Goal: Information Seeking & Learning: Learn about a topic

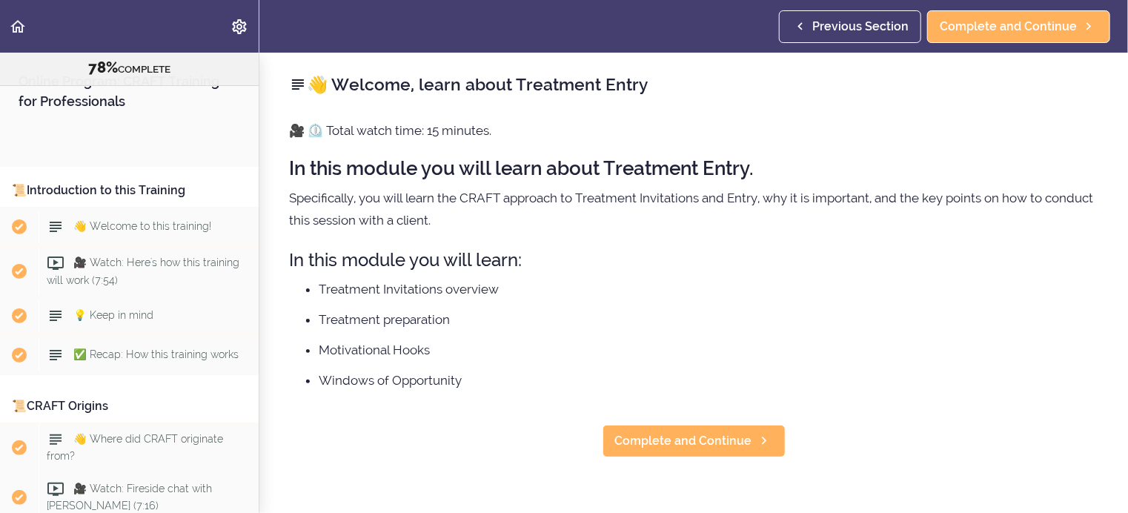
scroll to position [8647, 0]
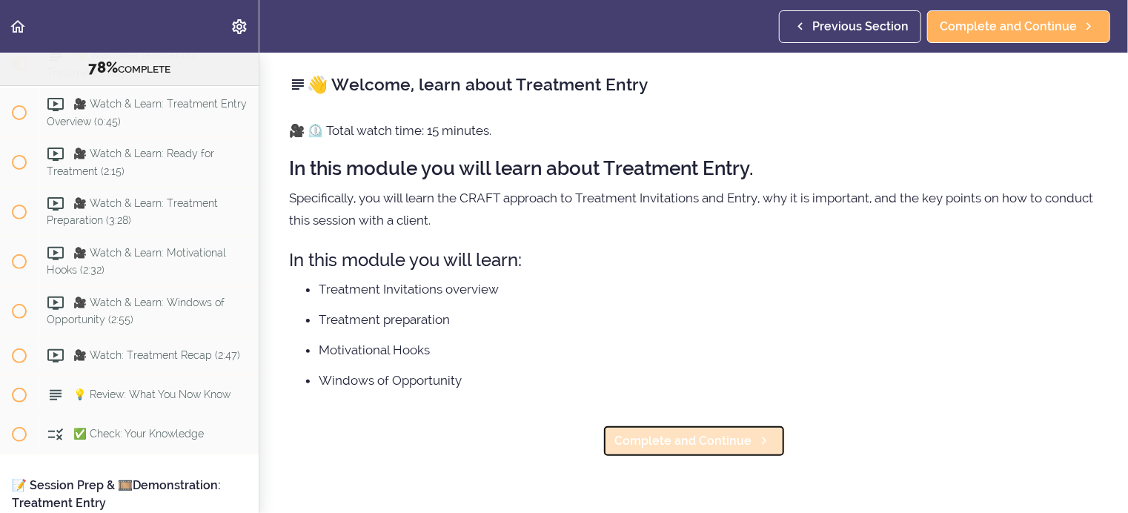
click at [645, 438] on span "Complete and Continue" at bounding box center [683, 441] width 137 height 18
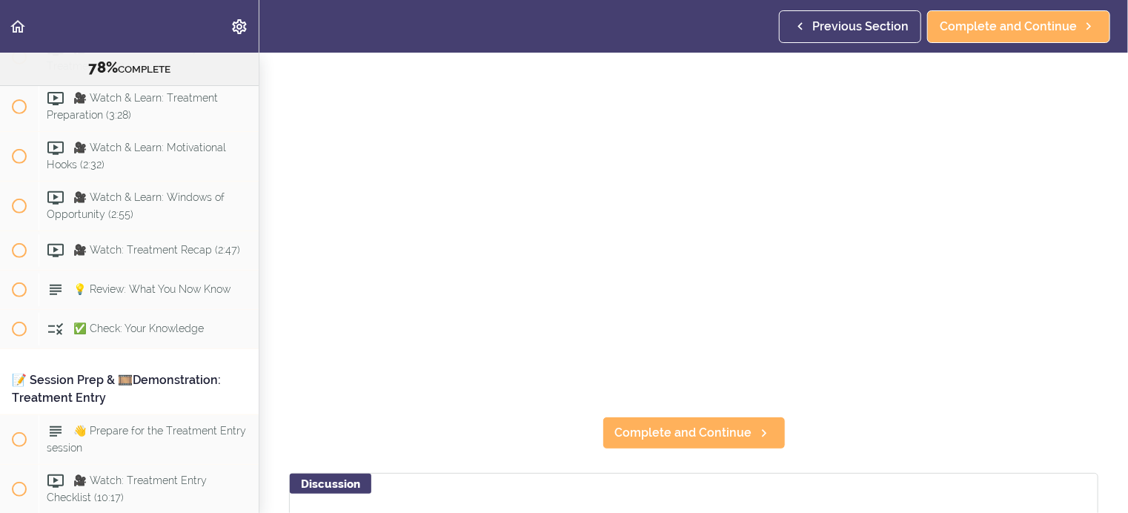
scroll to position [222, 0]
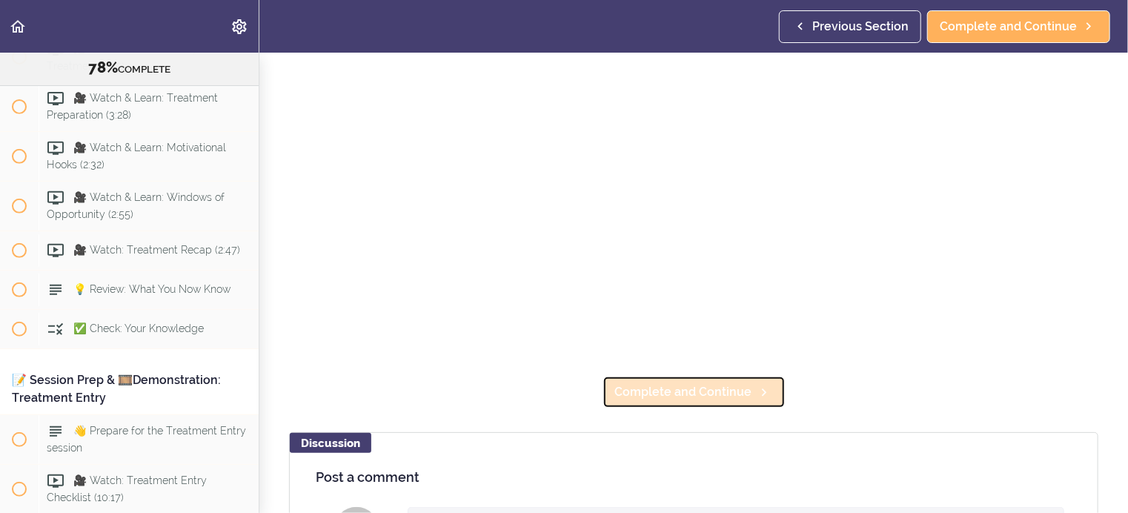
click at [649, 386] on span "Complete and Continue" at bounding box center [683, 392] width 137 height 18
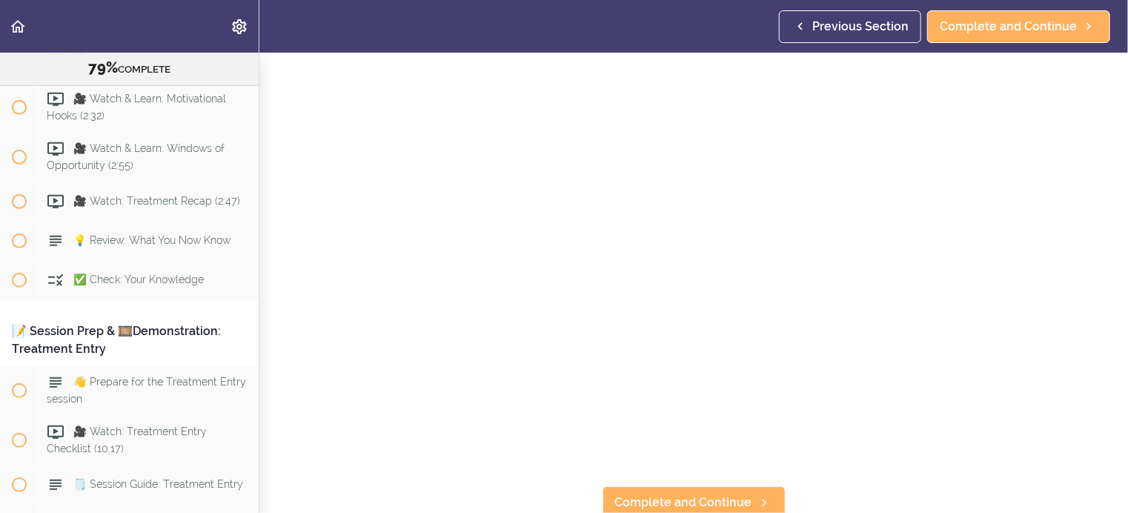
scroll to position [148, 0]
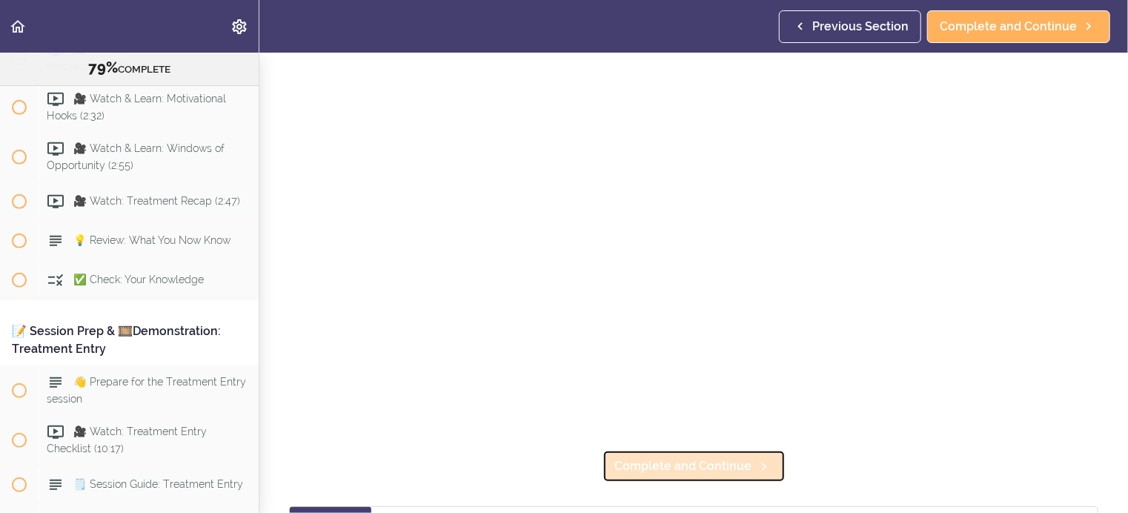
click at [665, 457] on span "Complete and Continue" at bounding box center [683, 466] width 137 height 18
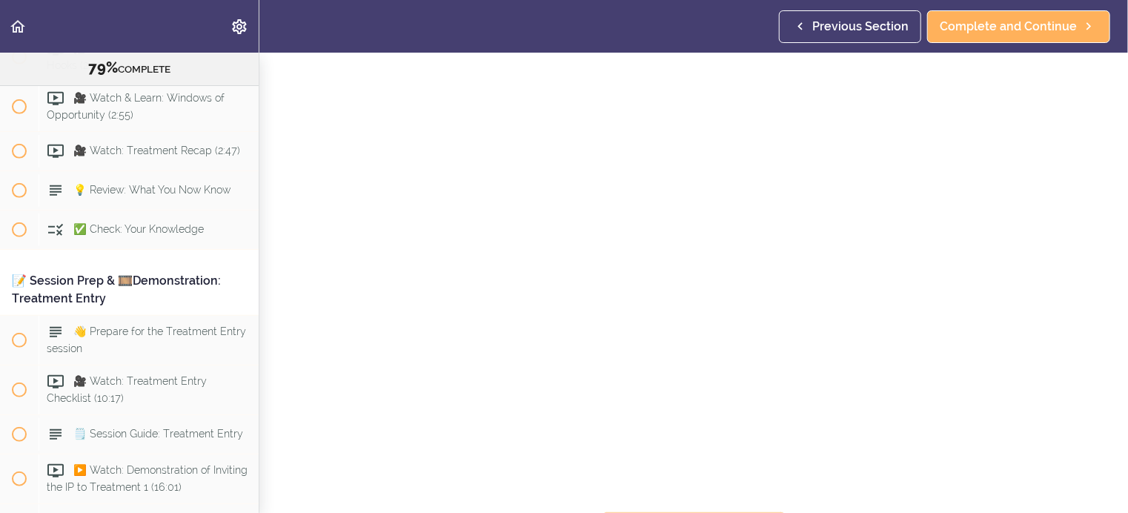
scroll to position [148, 0]
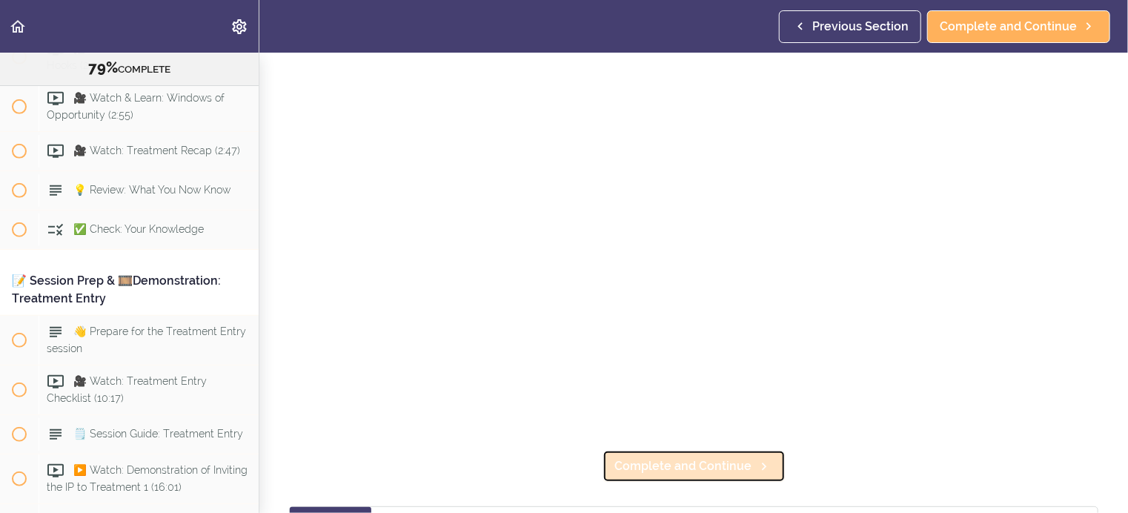
click at [629, 457] on span "Complete and Continue" at bounding box center [683, 466] width 137 height 18
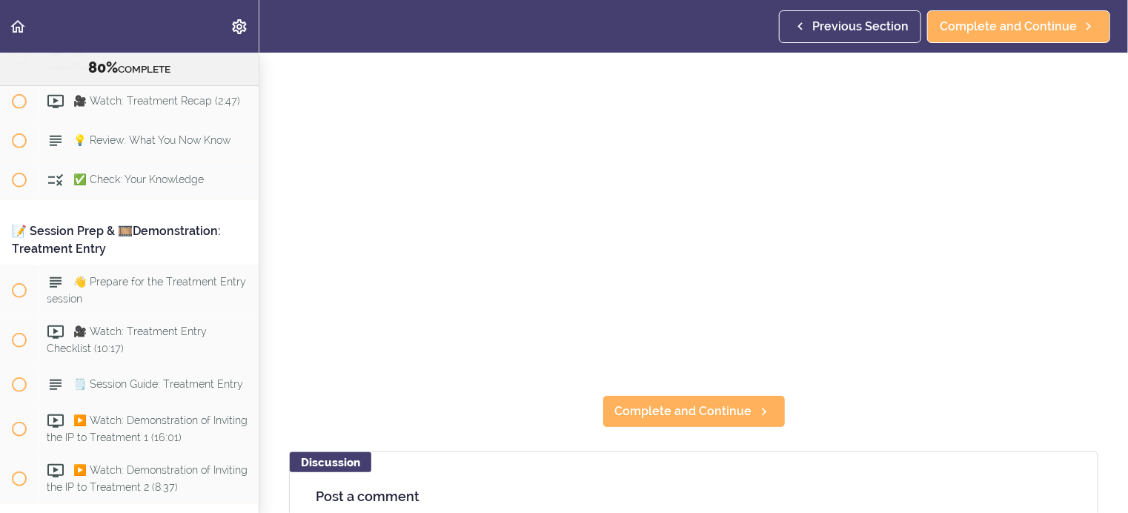
scroll to position [222, 0]
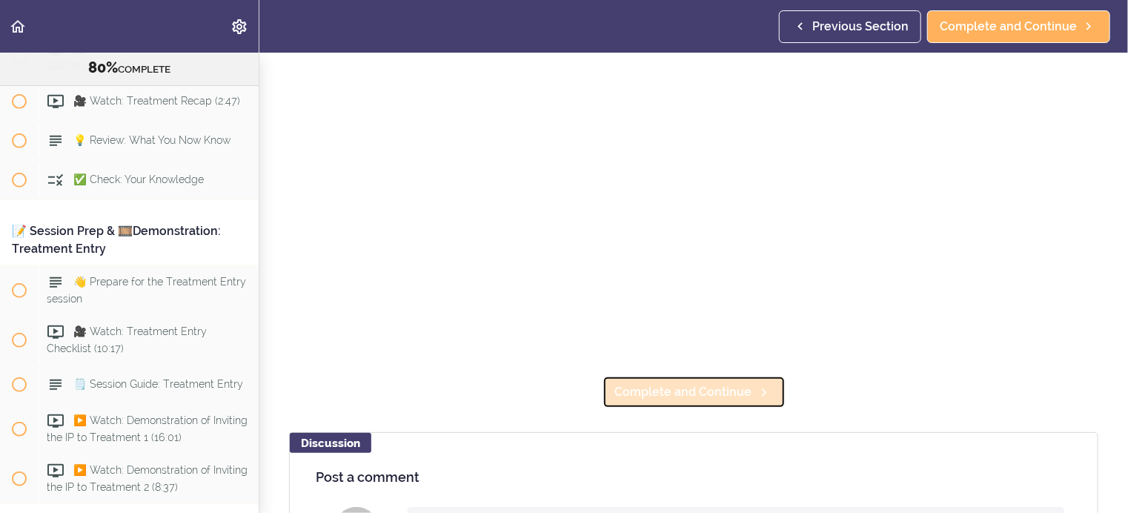
click at [653, 386] on span "Complete and Continue" at bounding box center [683, 392] width 137 height 18
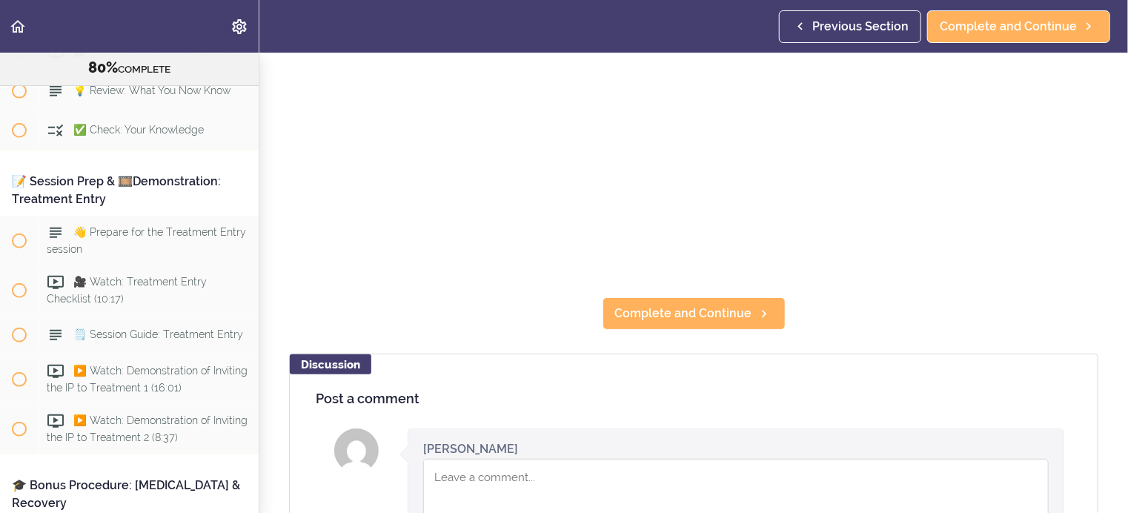
scroll to position [370, 0]
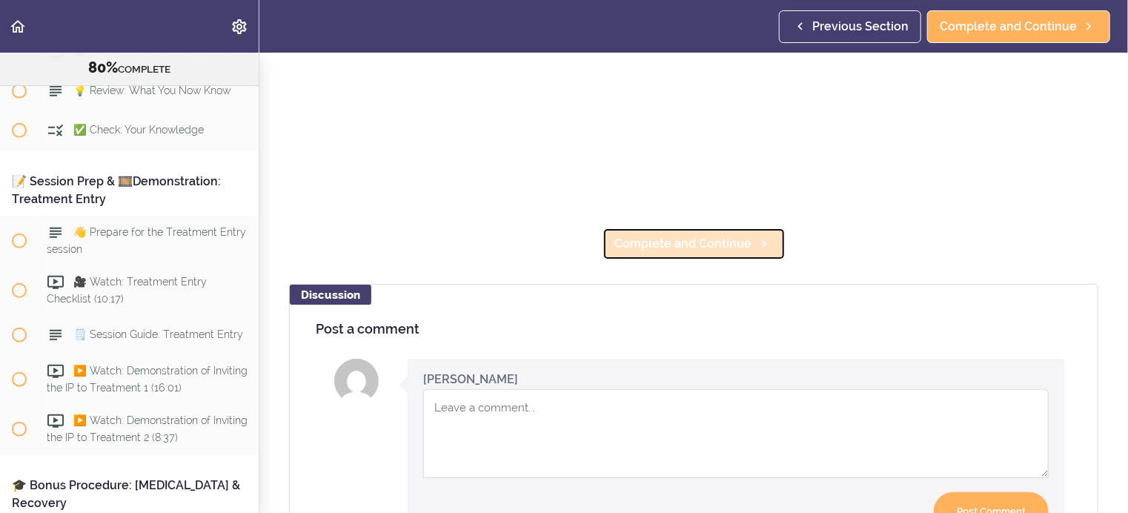
click at [699, 240] on span "Complete and Continue" at bounding box center [683, 244] width 137 height 18
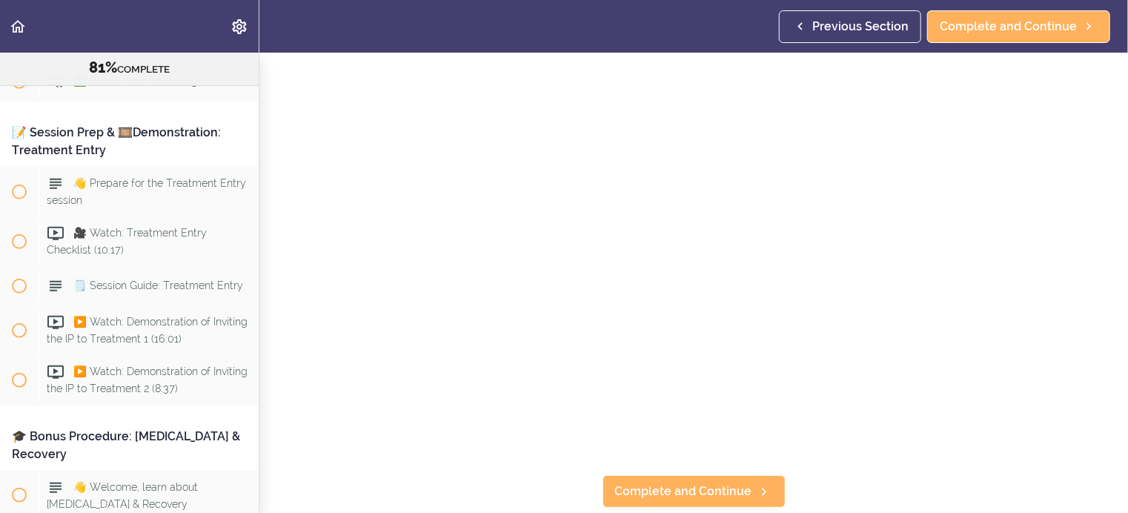
scroll to position [148, 0]
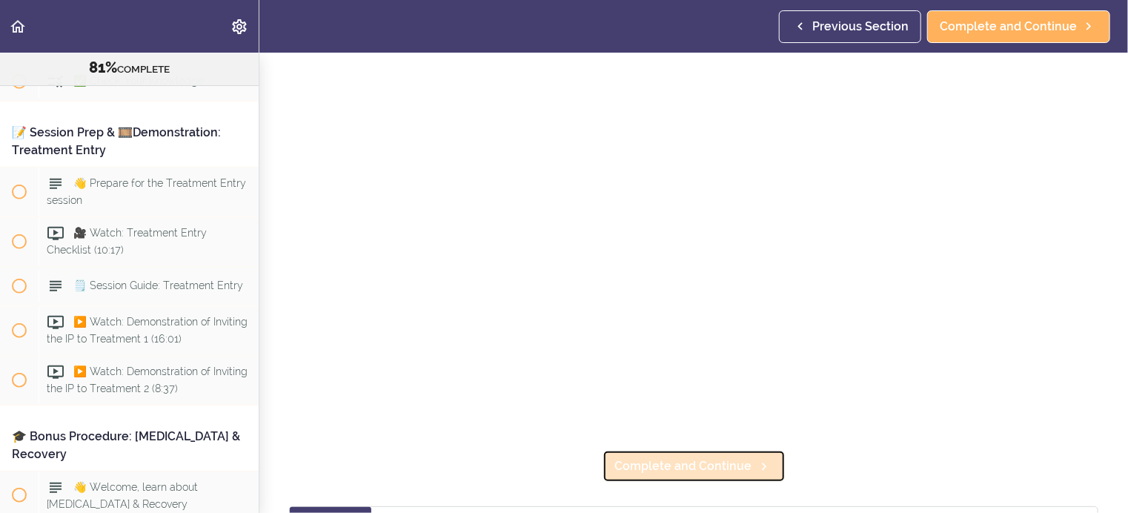
click at [687, 457] on span "Complete and Continue" at bounding box center [683, 466] width 137 height 18
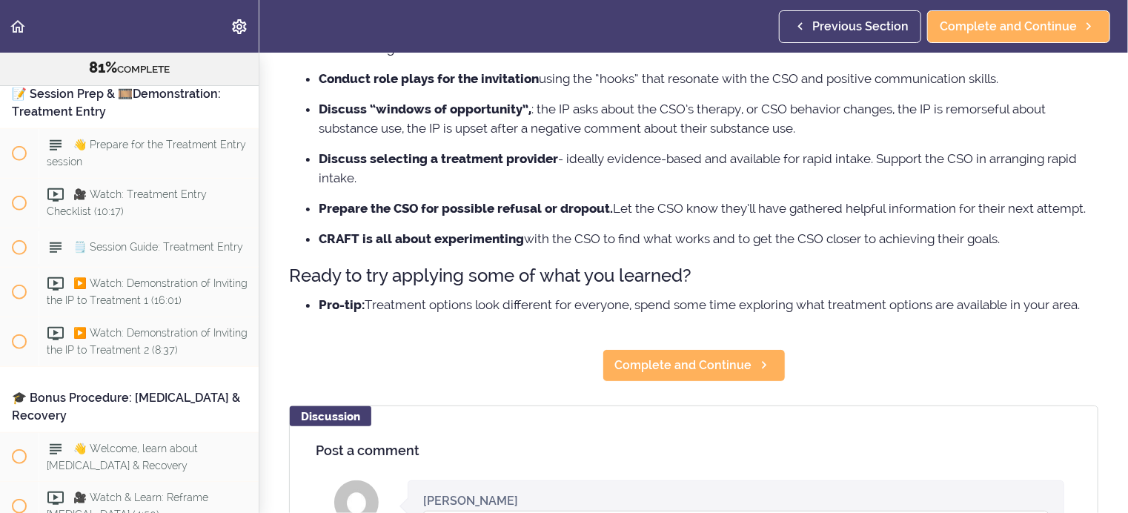
scroll to position [222, 0]
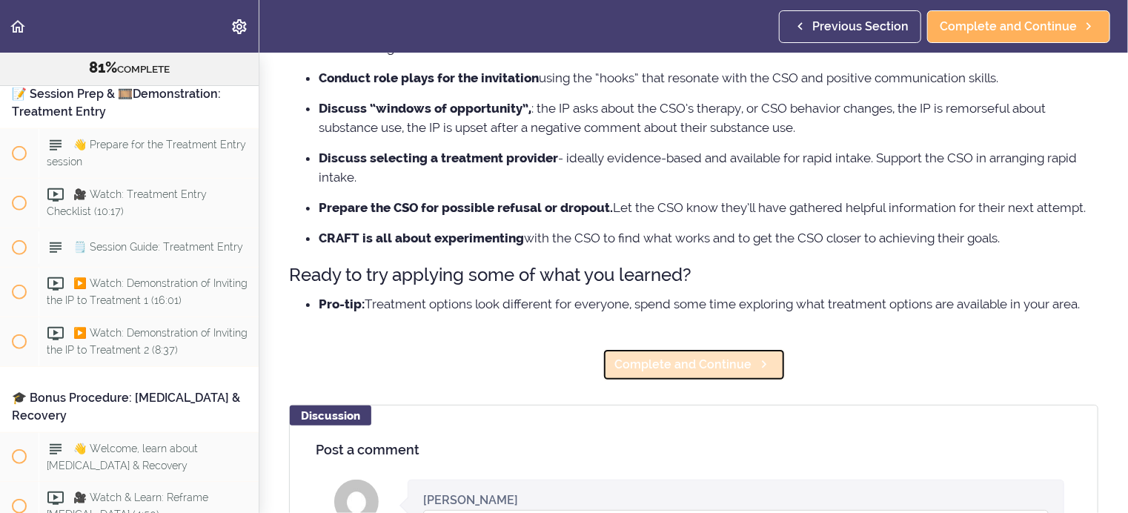
click at [625, 361] on span "Complete and Continue" at bounding box center [683, 365] width 137 height 18
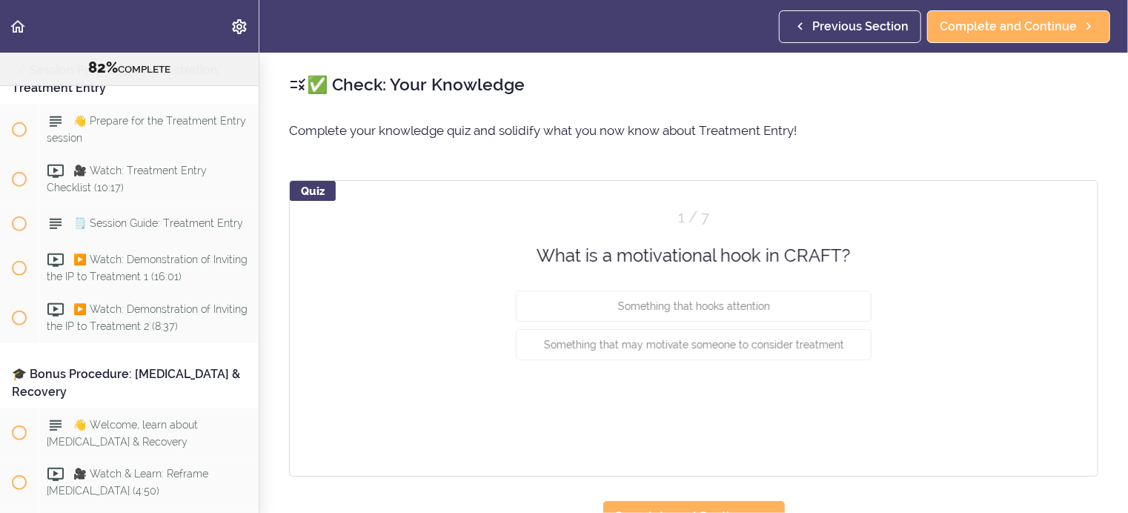
scroll to position [9078, 0]
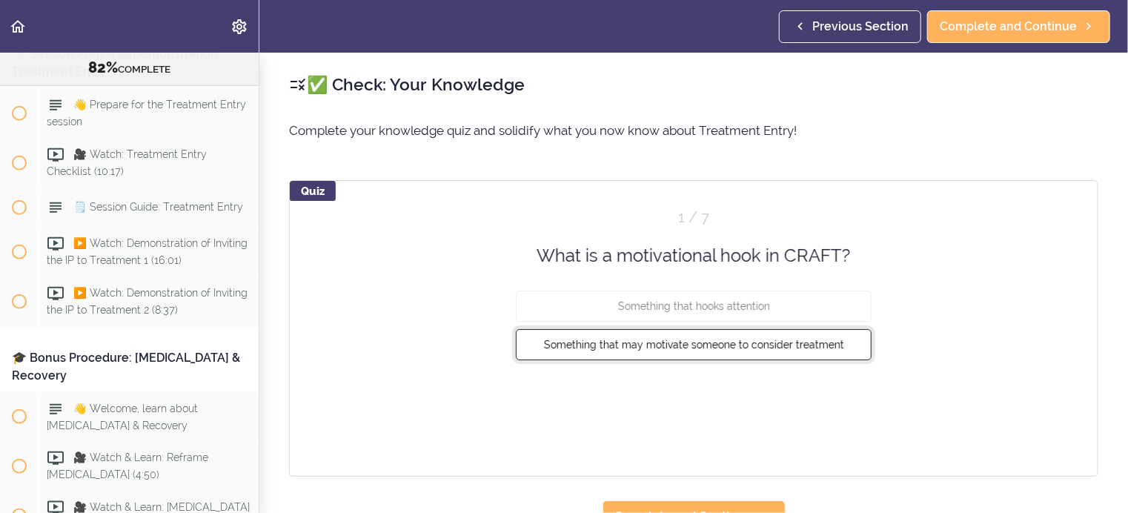
click at [644, 346] on span "Something that may motivate someone to consider treatment" at bounding box center [694, 345] width 300 height 12
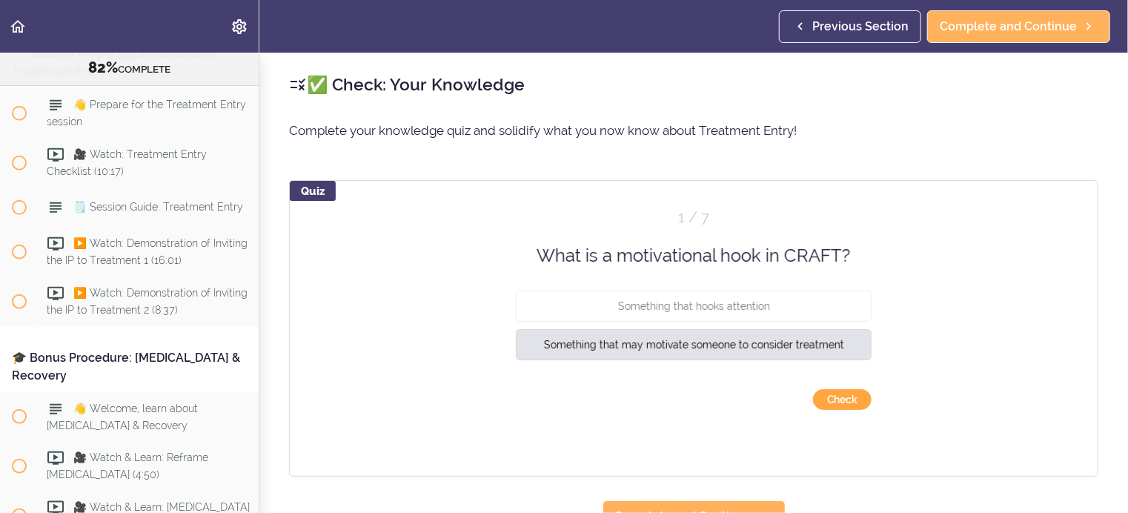
click at [828, 396] on button "Check" at bounding box center [842, 399] width 59 height 21
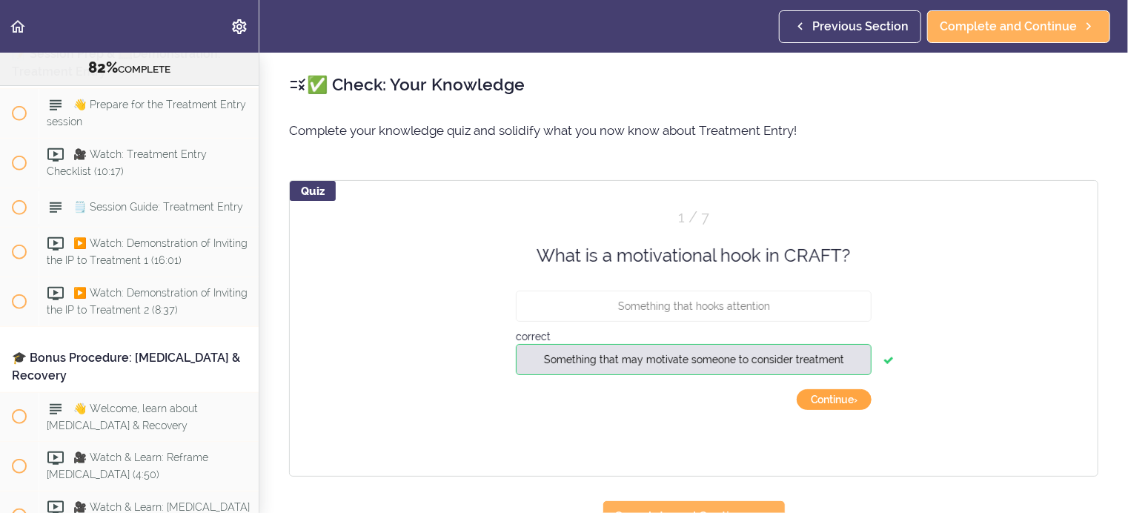
click at [828, 396] on button "Continue ›" at bounding box center [833, 399] width 75 height 21
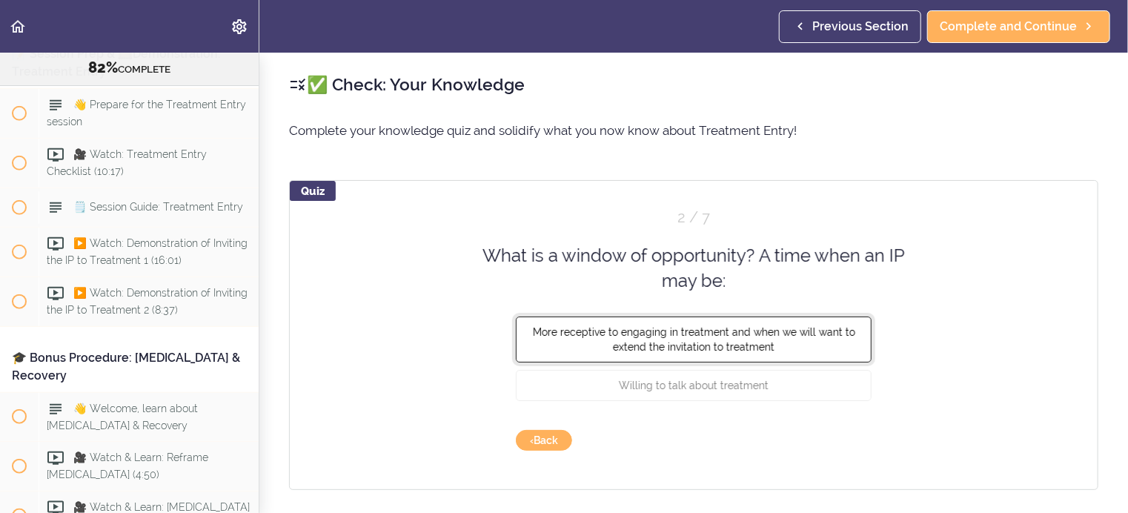
click at [737, 336] on span "More receptive to engaging in treatment and when we will want to extend the inv…" at bounding box center [694, 338] width 322 height 27
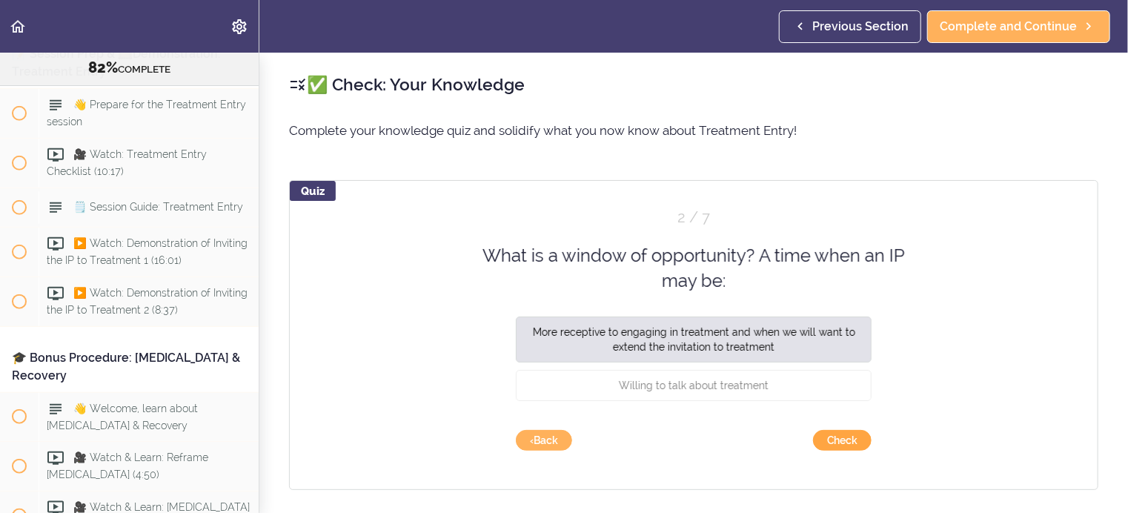
click at [849, 438] on button "Check" at bounding box center [842, 440] width 59 height 21
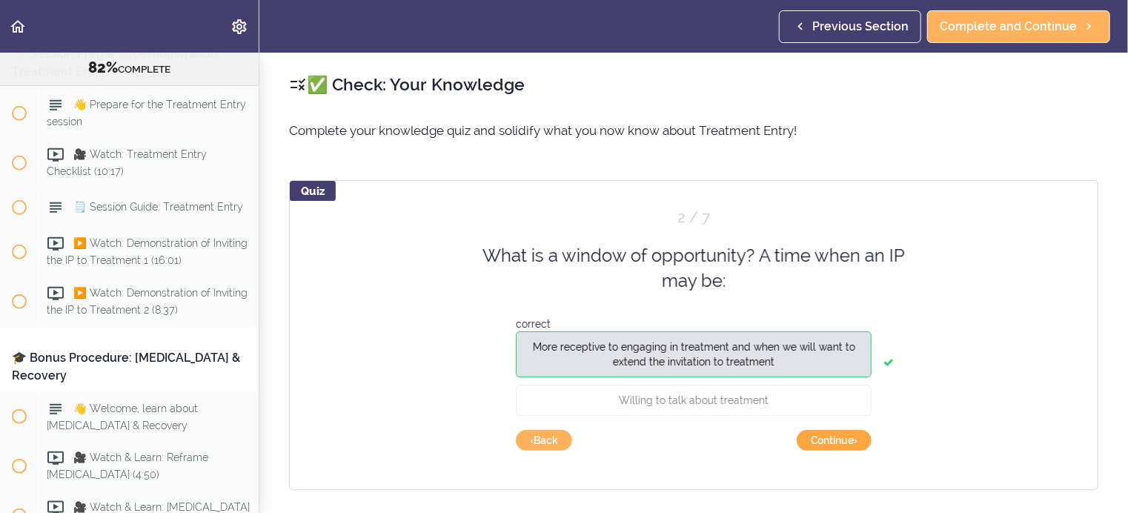
click at [849, 438] on button "Continue ›" at bounding box center [833, 440] width 75 height 21
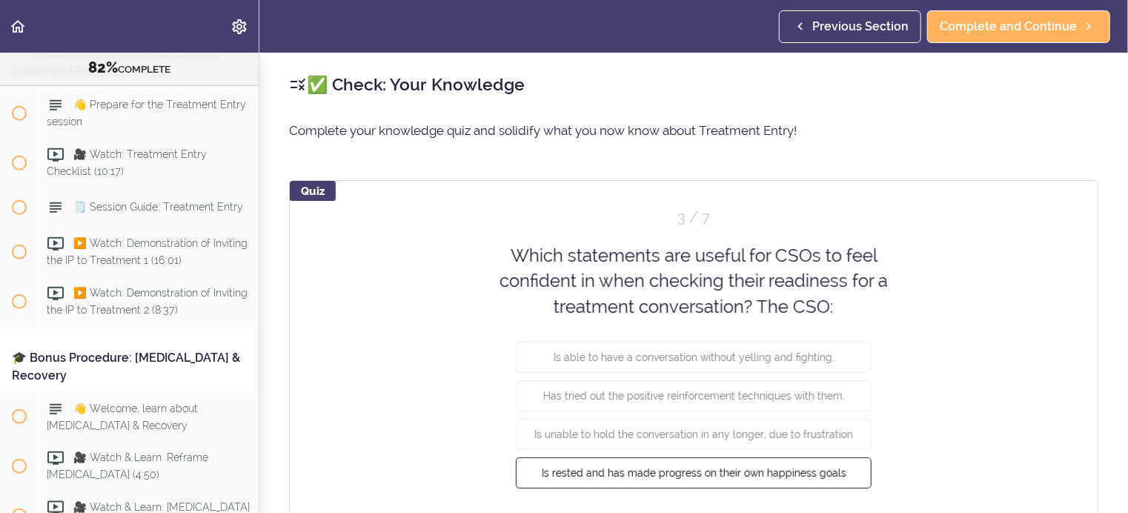
scroll to position [74, 0]
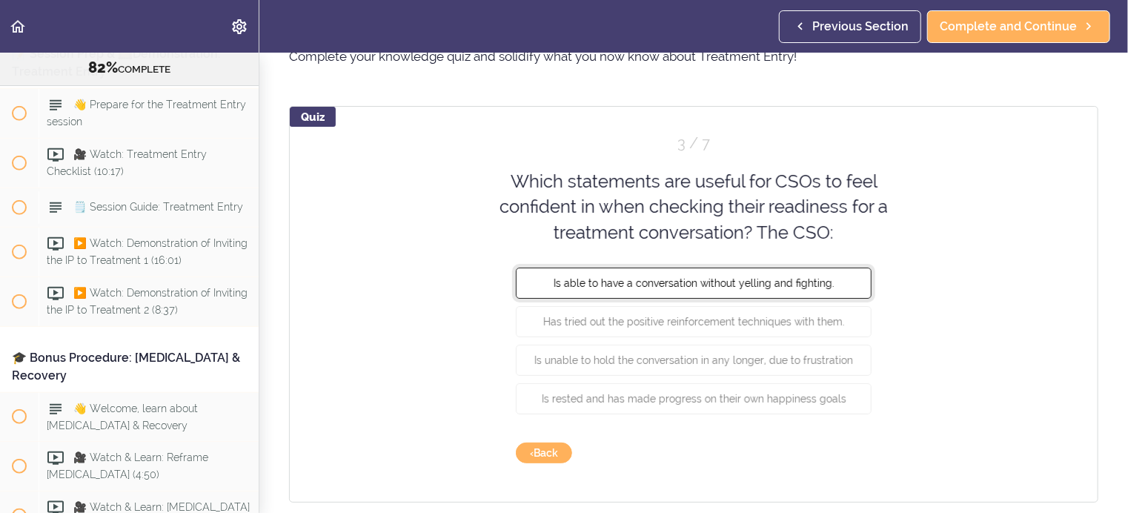
click at [808, 279] on span "Is able to have a conversation without yelling and fighting." at bounding box center [693, 283] width 281 height 12
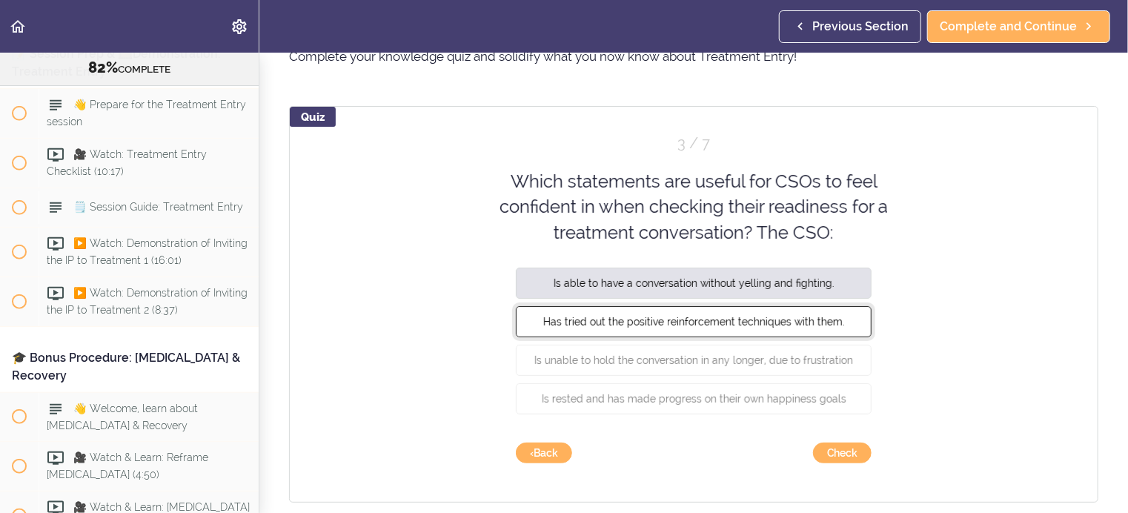
click at [796, 317] on span "Has tried out the positive reinforcement techniques with them." at bounding box center [694, 322] width 302 height 12
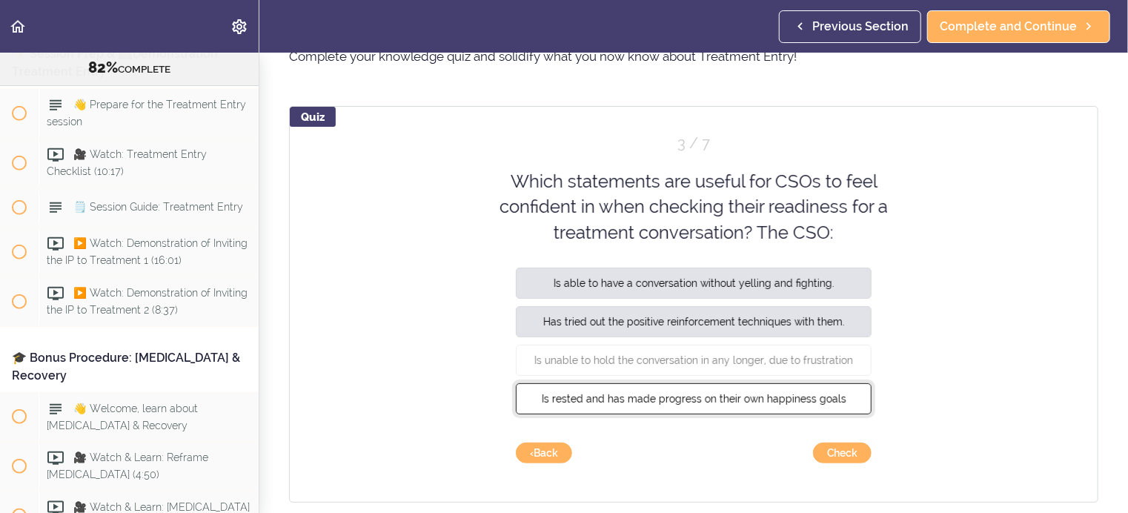
click at [776, 401] on span "Is rested and has made progress on their own happiness goals" at bounding box center [694, 399] width 304 height 12
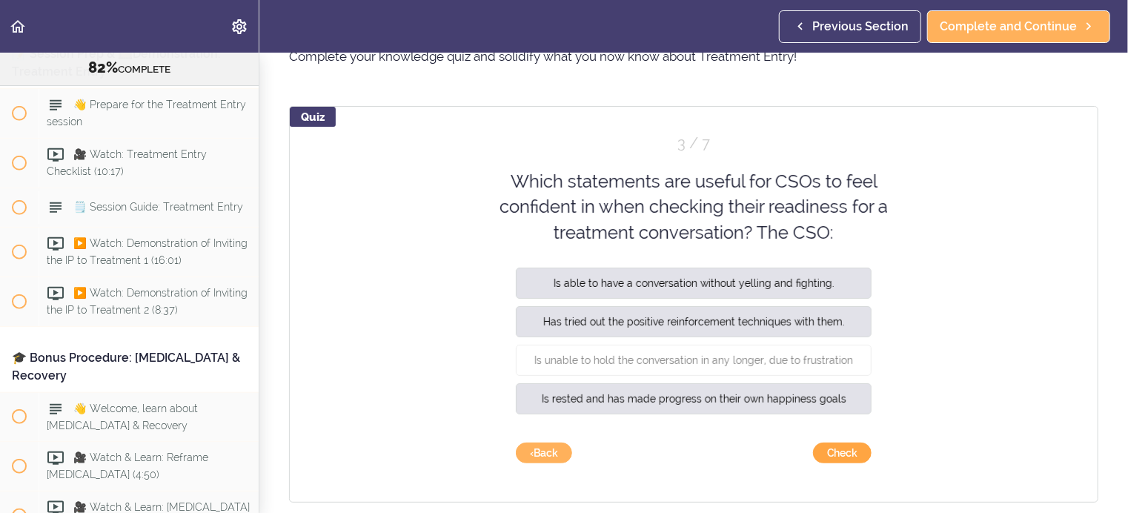
click at [829, 447] on button "Check" at bounding box center [842, 452] width 59 height 21
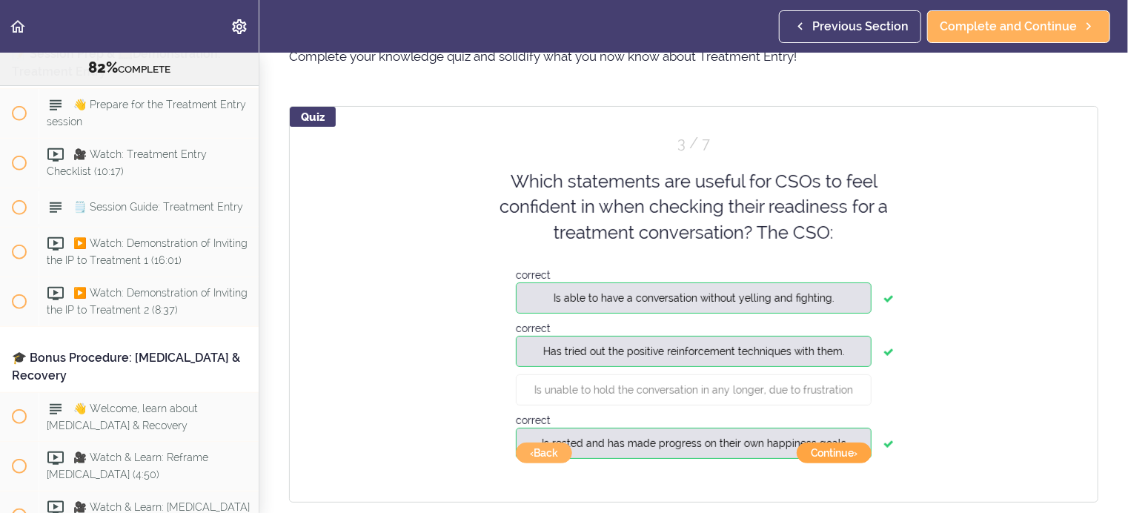
click at [826, 448] on button "Continue ›" at bounding box center [833, 452] width 75 height 21
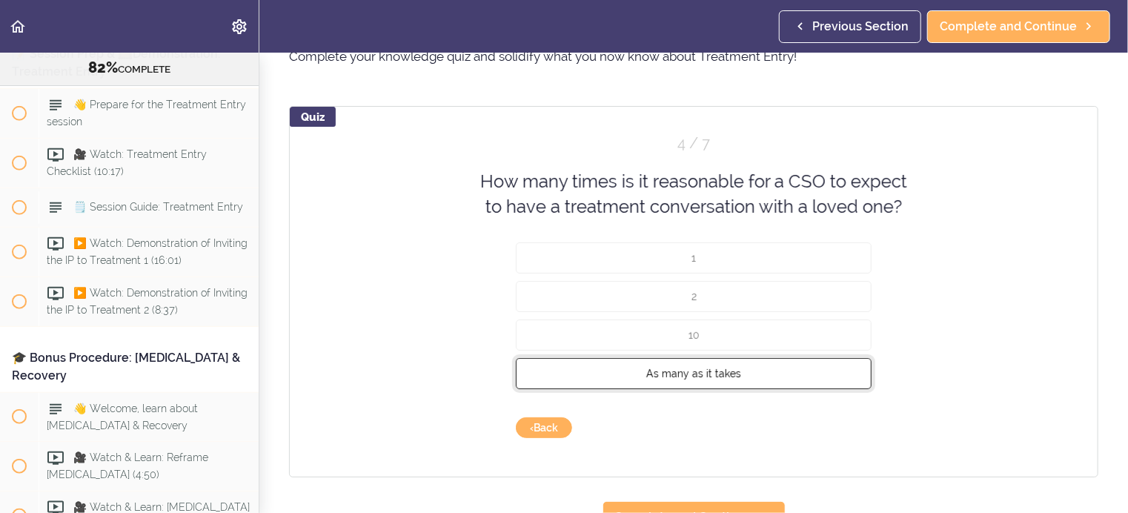
click at [708, 370] on span "As many as it takes" at bounding box center [693, 373] width 95 height 12
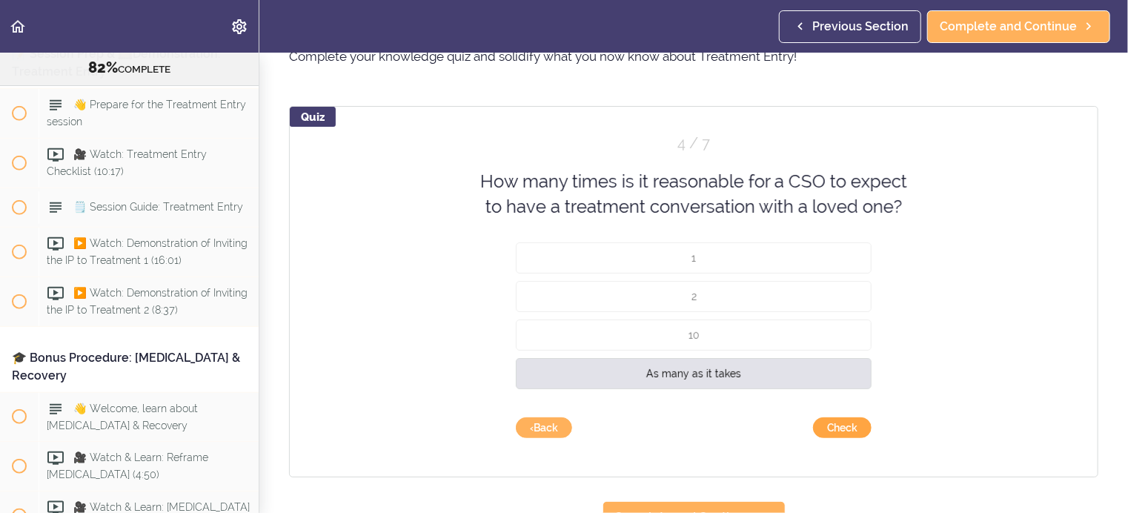
click at [835, 427] on button "Check" at bounding box center [842, 427] width 59 height 21
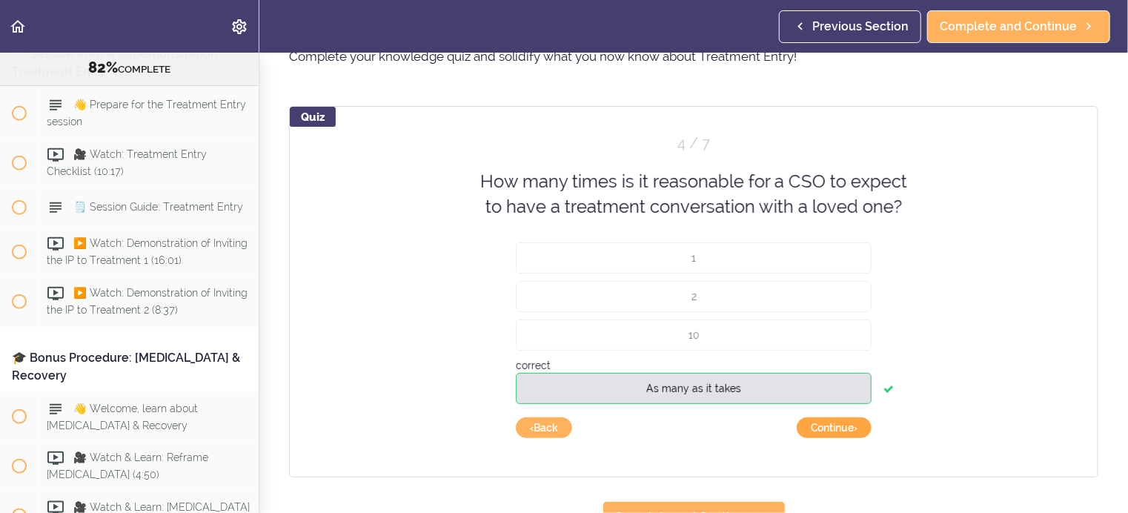
click at [835, 427] on button "Continue ›" at bounding box center [833, 427] width 75 height 21
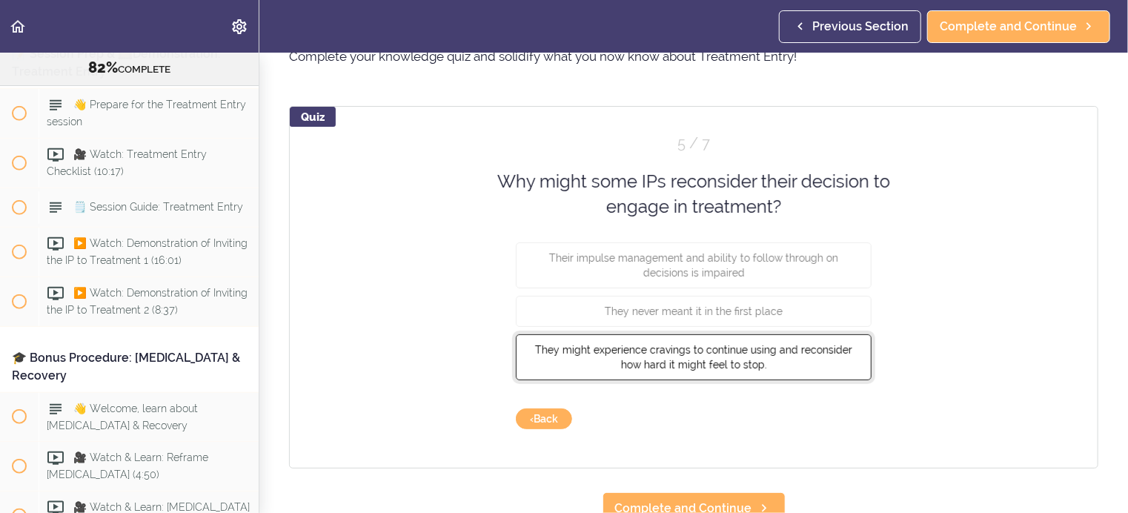
click at [781, 360] on button "They might experience cravings to continue using and reconsider how hard it mig…" at bounding box center [694, 356] width 356 height 46
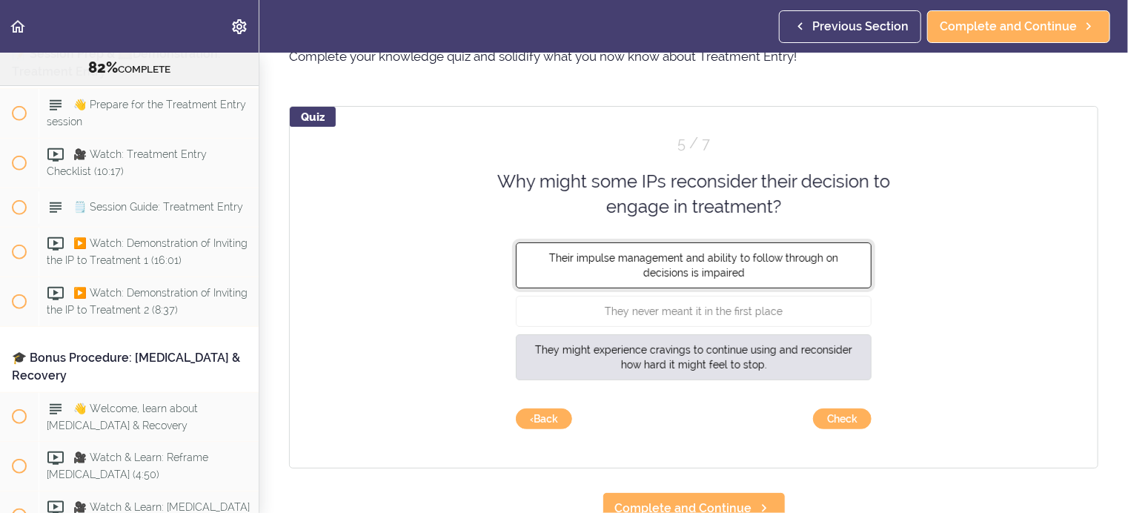
click at [759, 258] on span "Their impulse management and ability to follow through on decisions is impaired" at bounding box center [693, 264] width 289 height 27
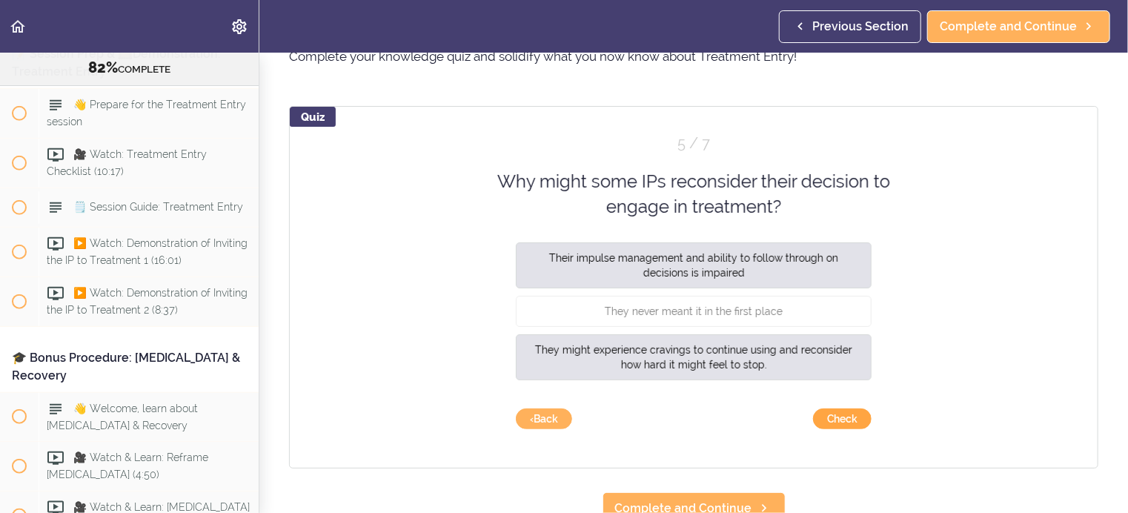
click at [831, 415] on button "Check" at bounding box center [842, 418] width 59 height 21
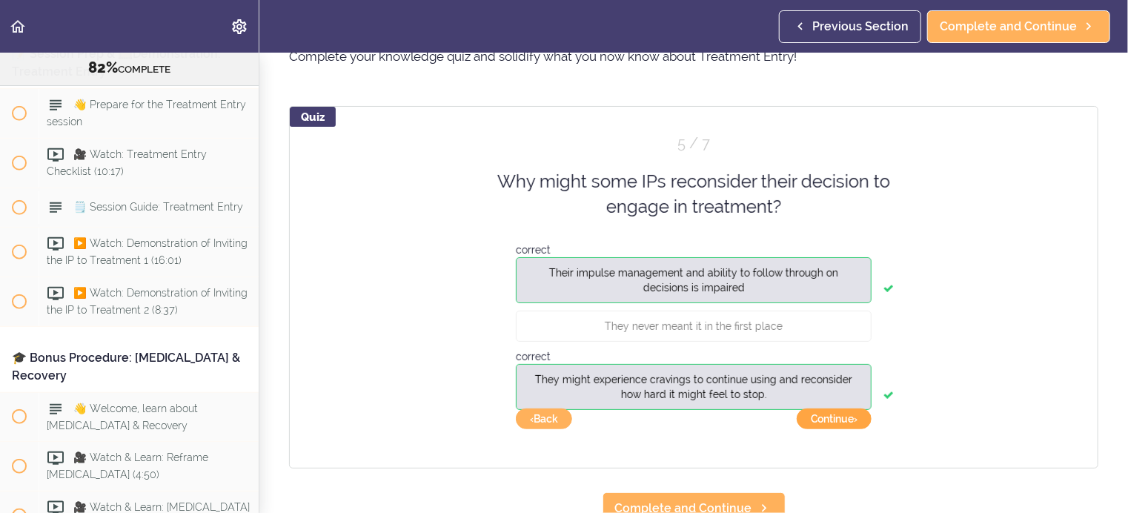
click at [833, 415] on button "Continue ›" at bounding box center [833, 418] width 75 height 21
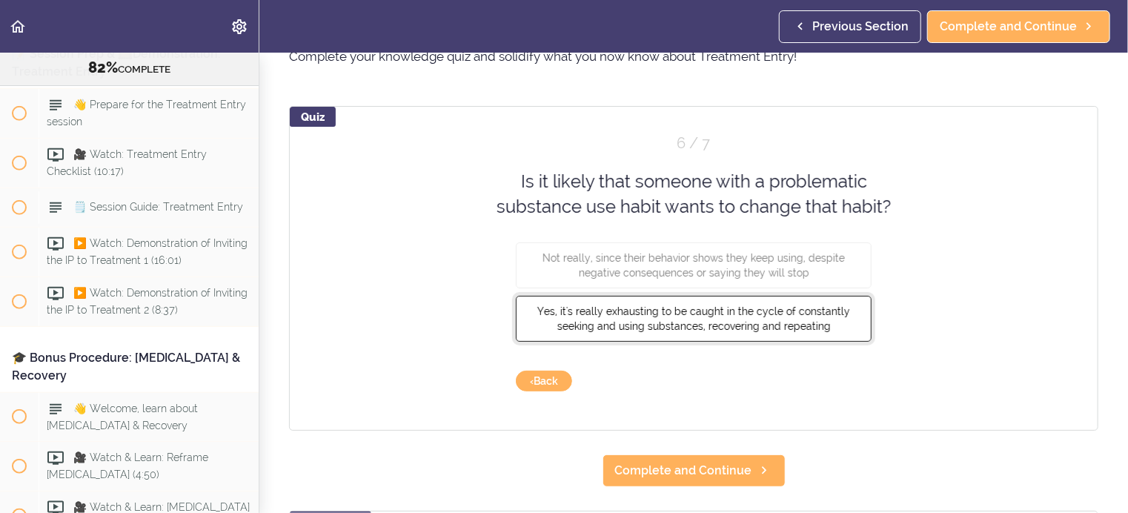
click at [779, 322] on span "Yes, it's really exhausting to be caught in the cycle of constantly seeking and…" at bounding box center [693, 317] width 313 height 27
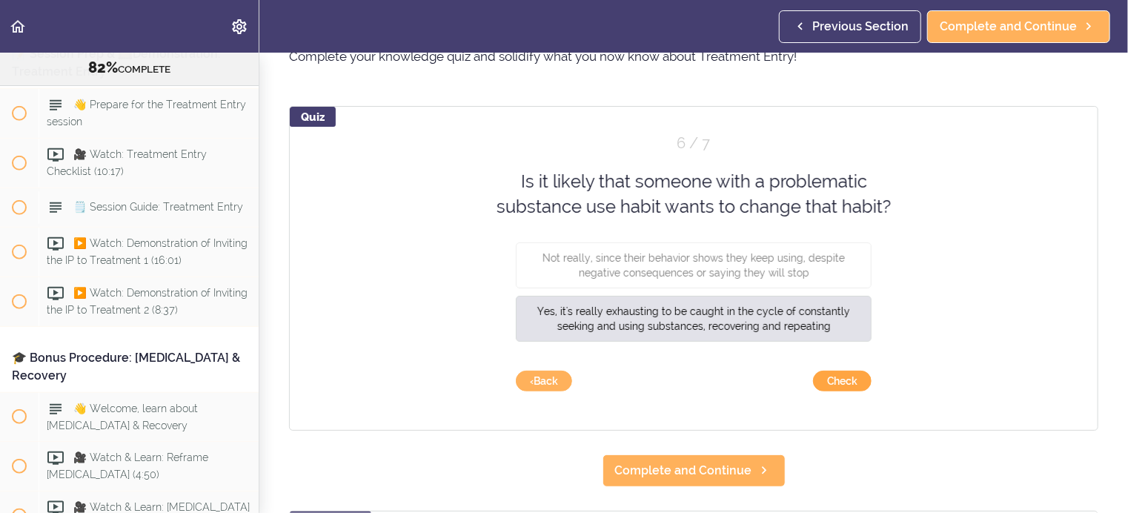
click at [827, 376] on button "Check" at bounding box center [842, 380] width 59 height 21
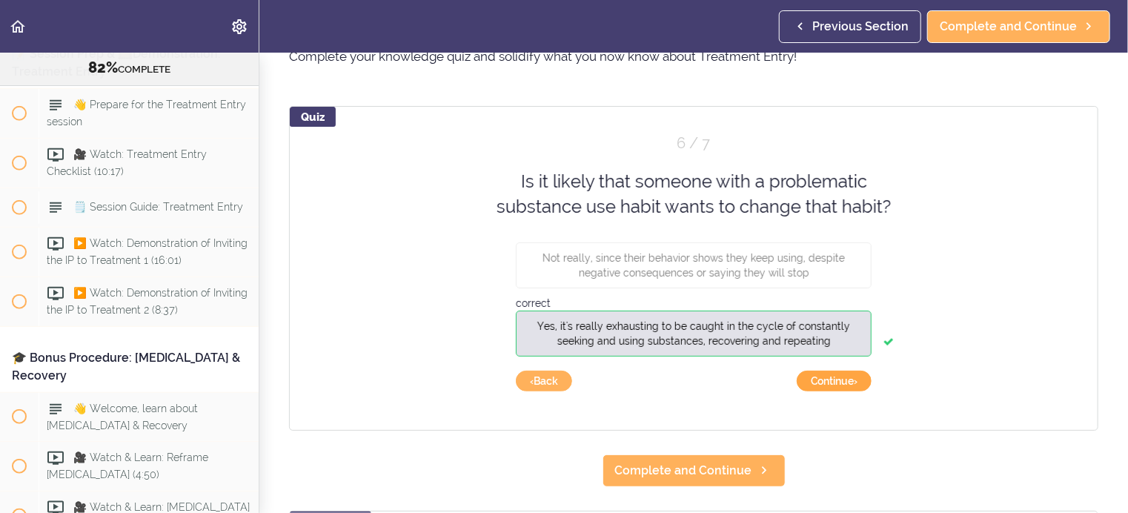
click at [827, 376] on button "Continue ›" at bounding box center [833, 380] width 75 height 21
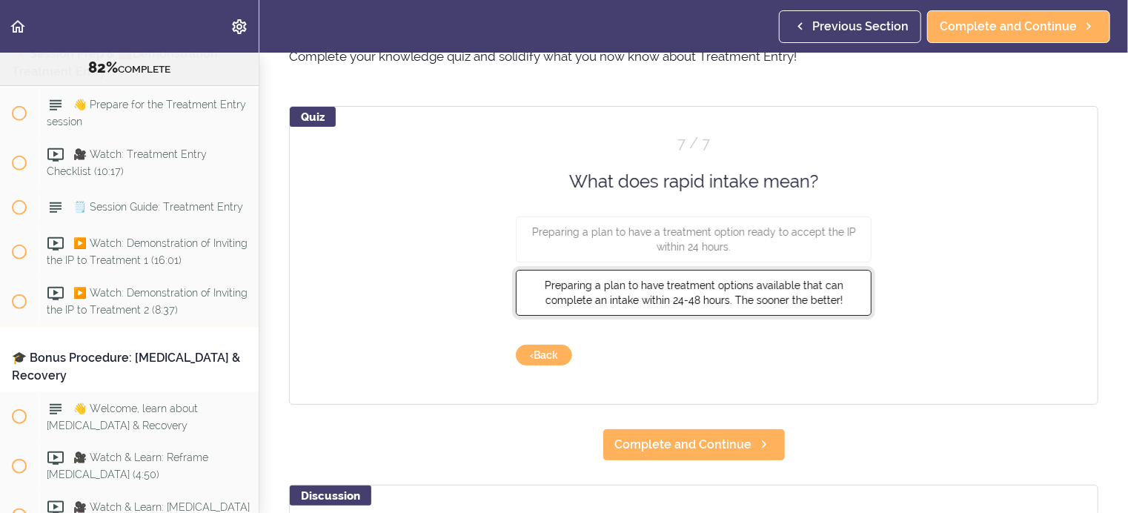
click at [782, 297] on span "Preparing a plan to have treatment options available that can complete an intak…" at bounding box center [694, 292] width 299 height 27
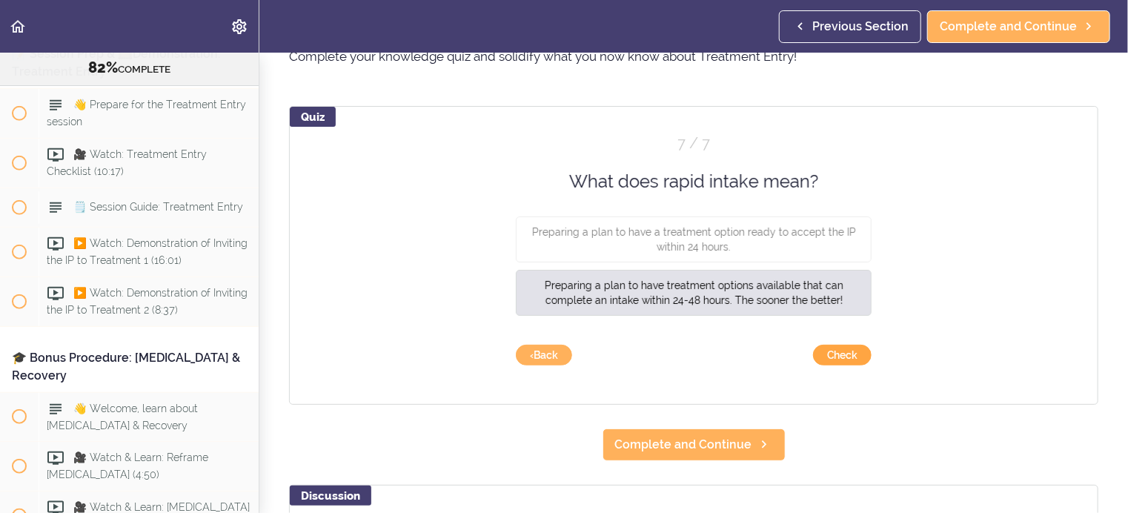
click at [830, 350] on button "Check" at bounding box center [842, 354] width 59 height 21
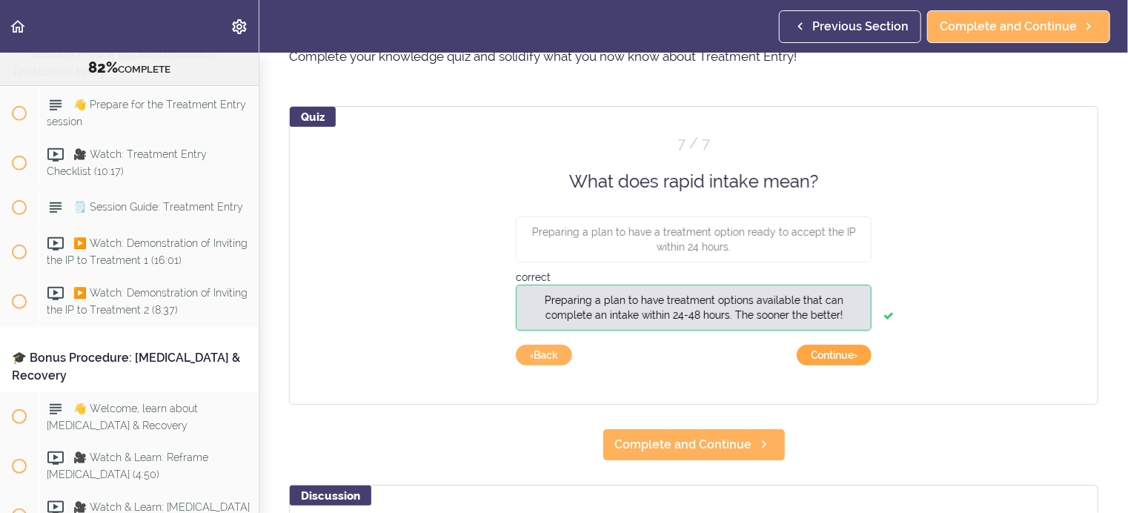
click at [830, 350] on button "Continue ›" at bounding box center [833, 354] width 75 height 21
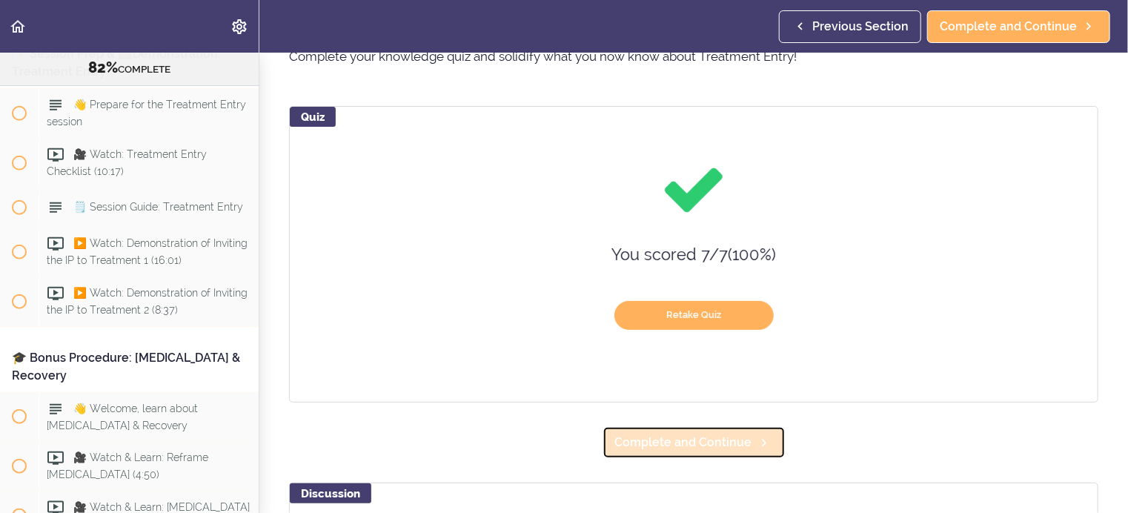
click at [709, 441] on span "Complete and Continue" at bounding box center [683, 442] width 137 height 18
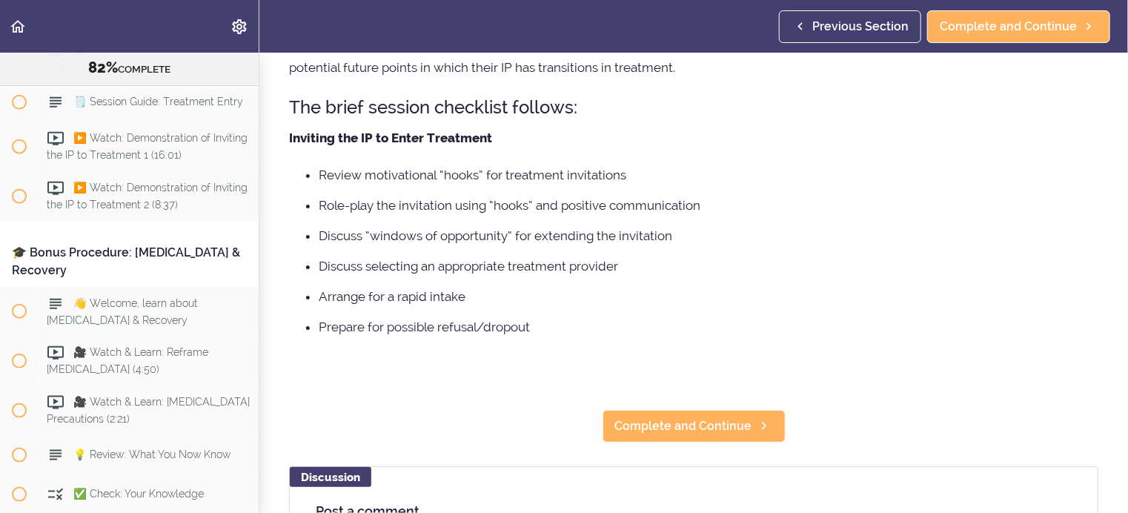
scroll to position [222, 0]
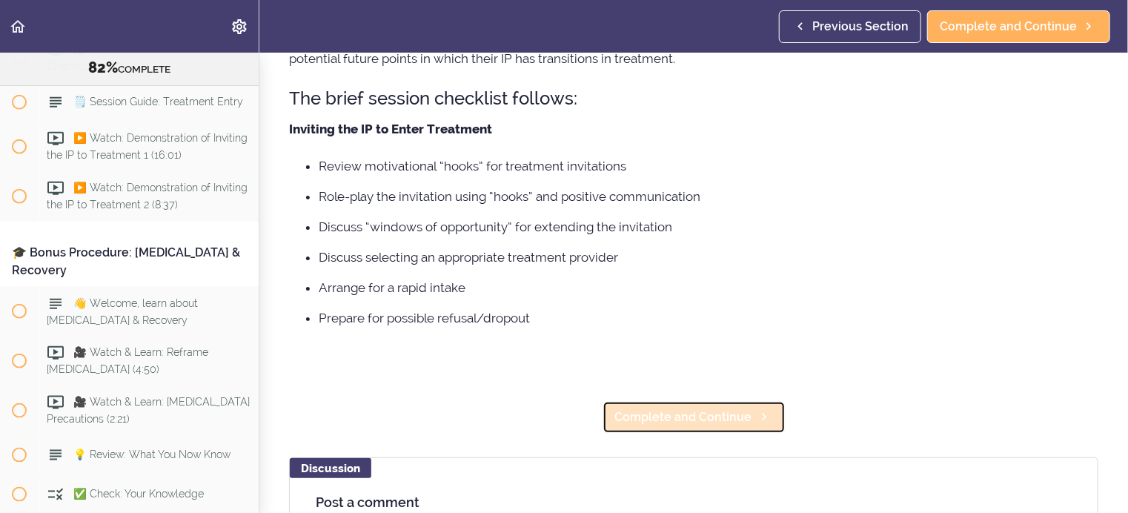
click at [622, 414] on span "Complete and Continue" at bounding box center [683, 417] width 137 height 18
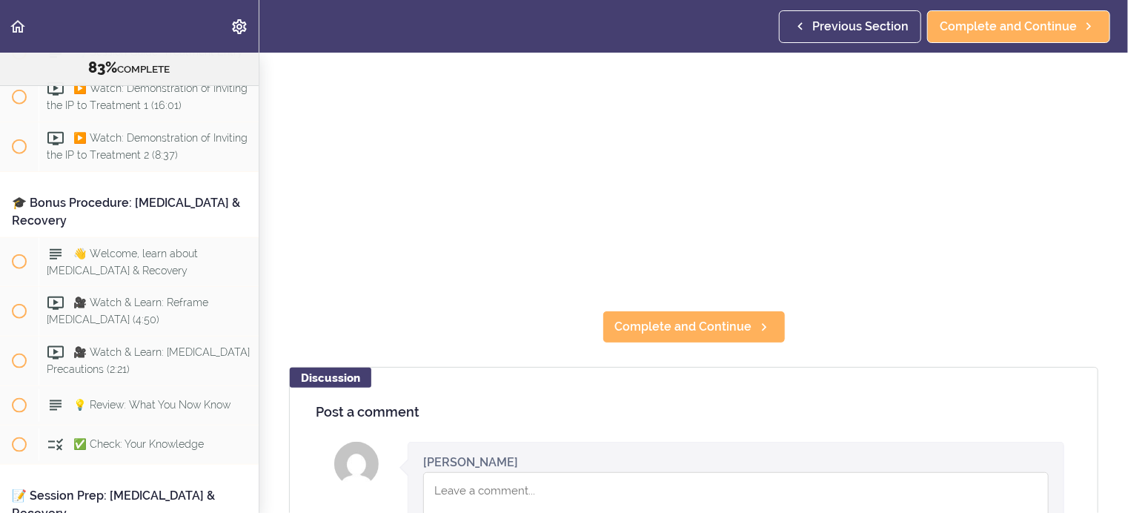
scroll to position [296, 0]
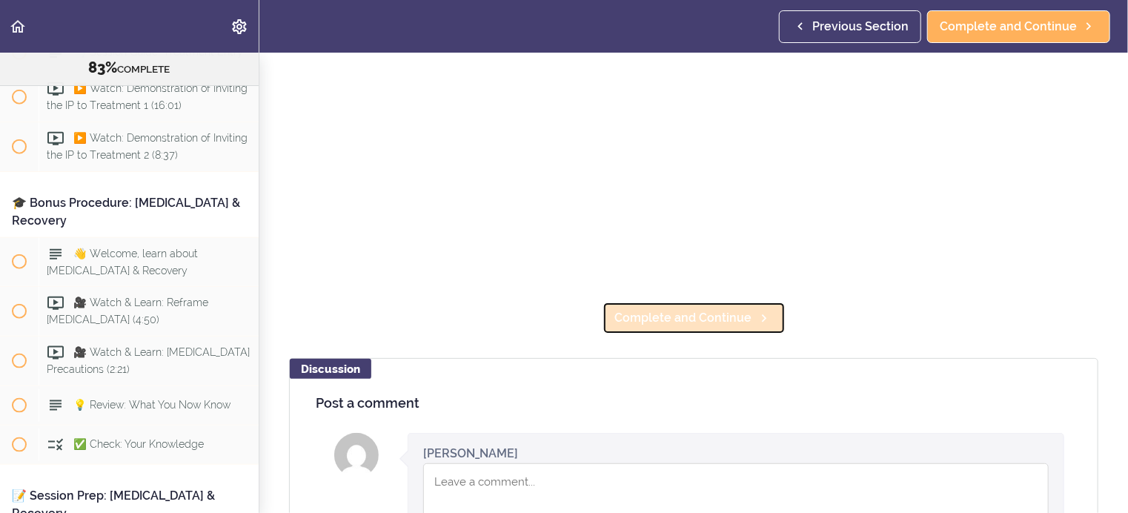
click at [693, 312] on span "Complete and Continue" at bounding box center [683, 318] width 137 height 18
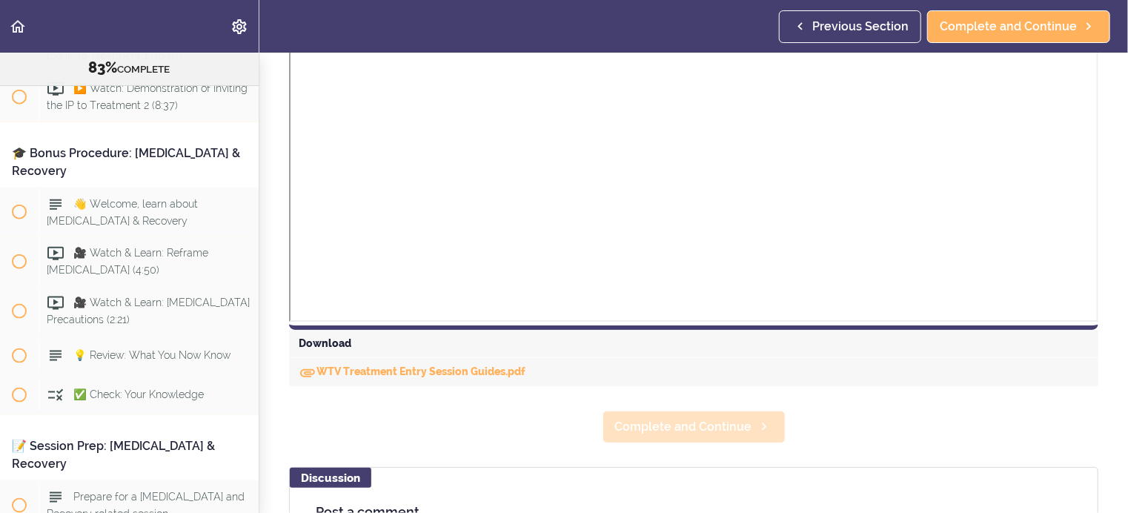
scroll to position [519, 0]
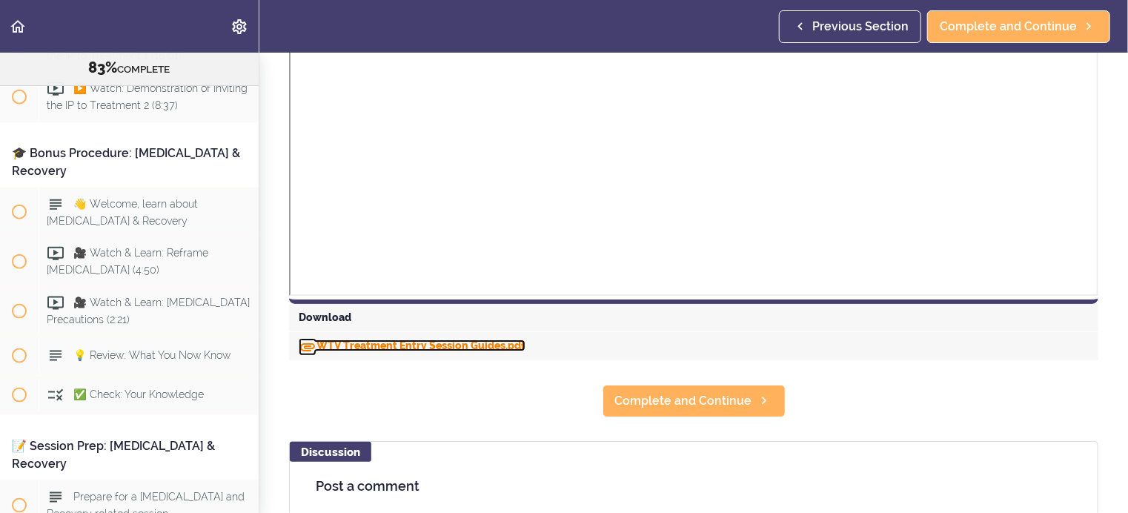
click at [473, 342] on link "WTV Treatment Entry Session Guides.pdf" at bounding box center [412, 345] width 227 height 12
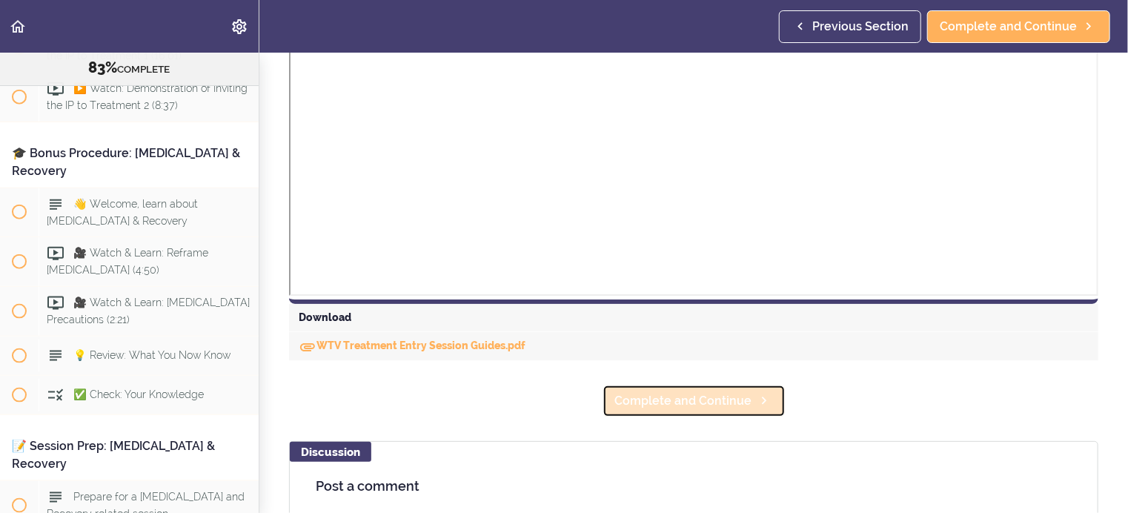
click at [692, 396] on span "Complete and Continue" at bounding box center [683, 401] width 137 height 18
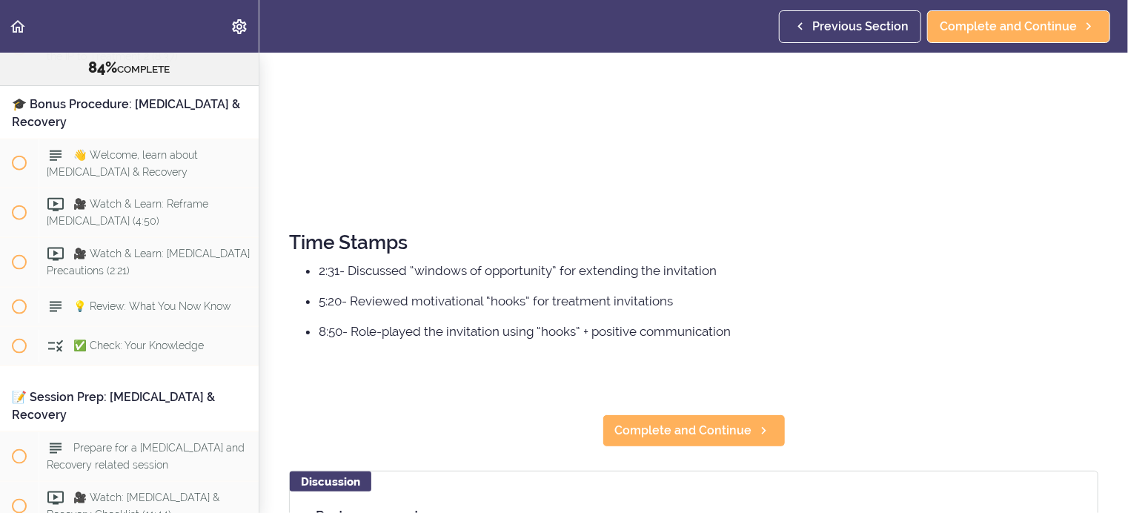
scroll to position [519, 0]
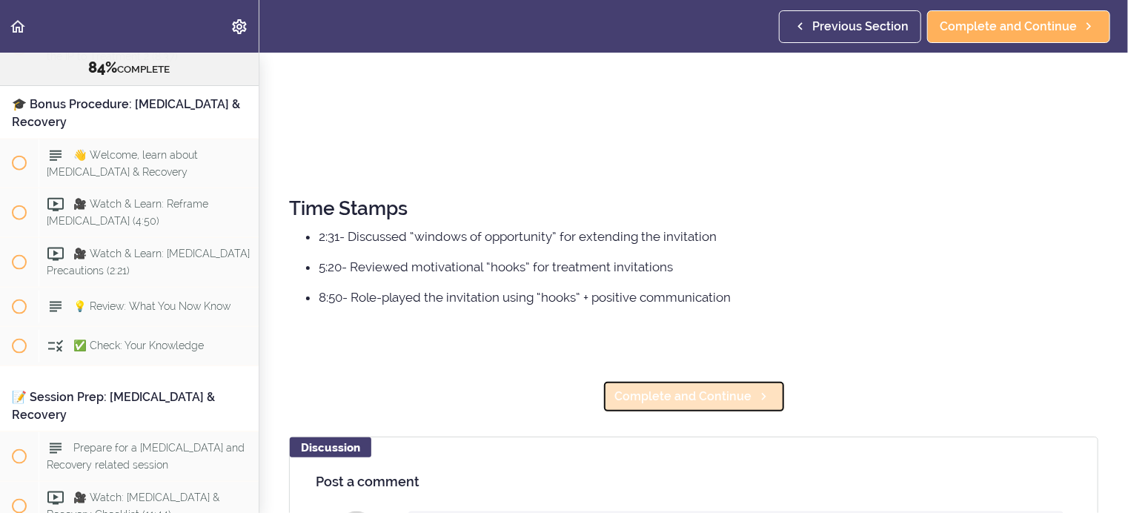
click at [690, 387] on span "Complete and Continue" at bounding box center [683, 396] width 137 height 18
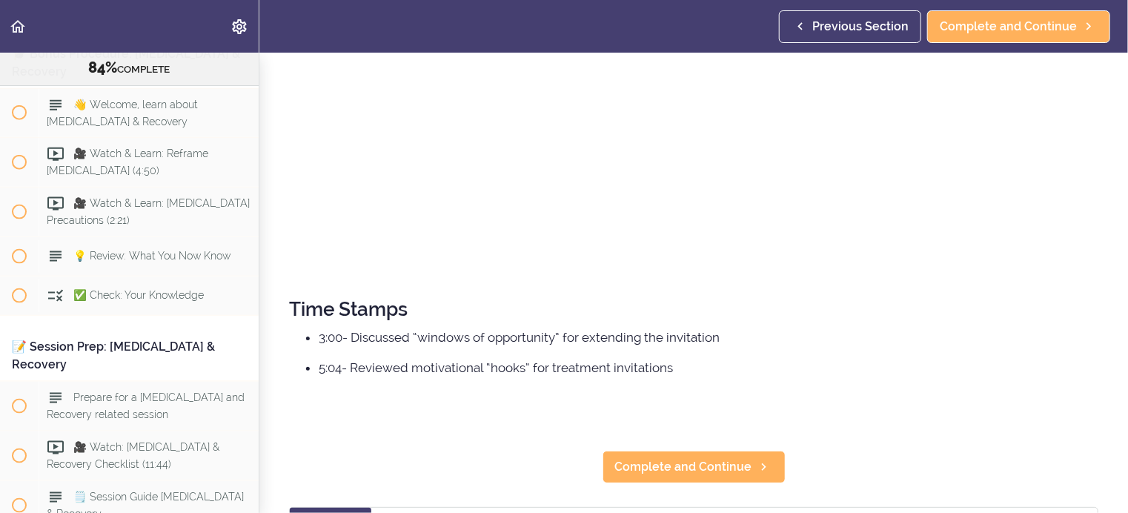
scroll to position [519, 0]
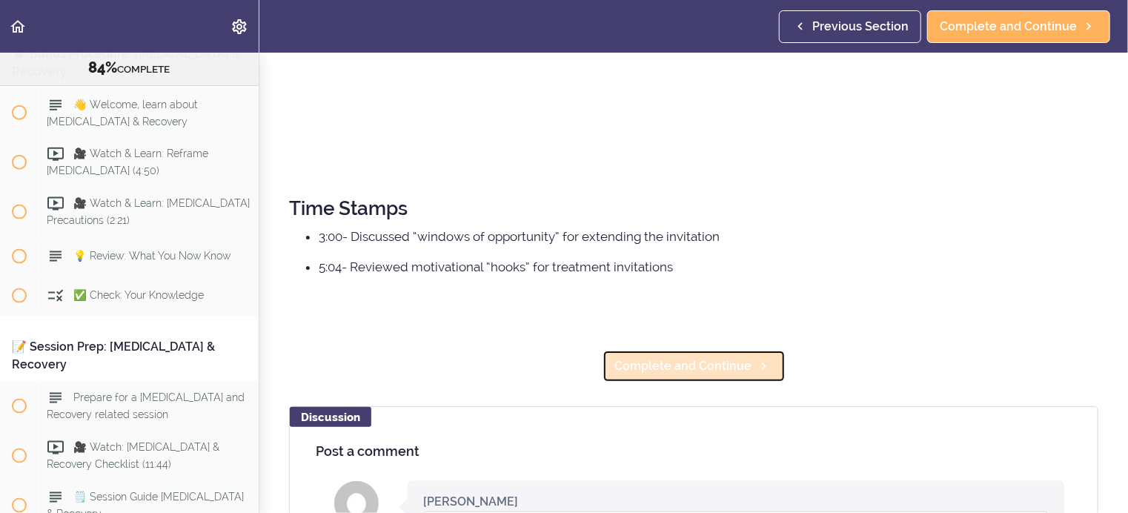
click at [693, 357] on span "Complete and Continue" at bounding box center [683, 366] width 137 height 18
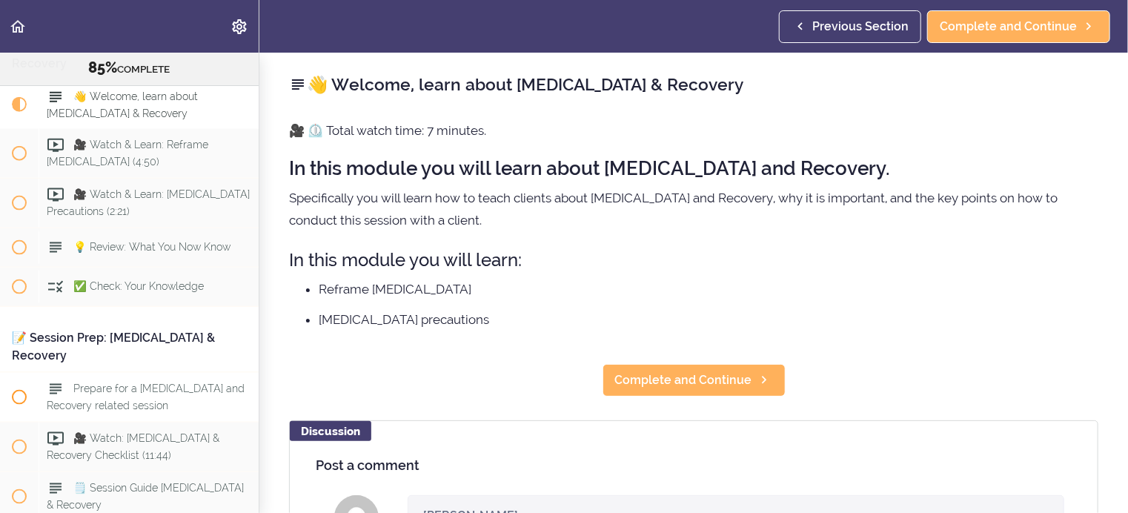
scroll to position [9349, 0]
